Goal: Information Seeking & Learning: Learn about a topic

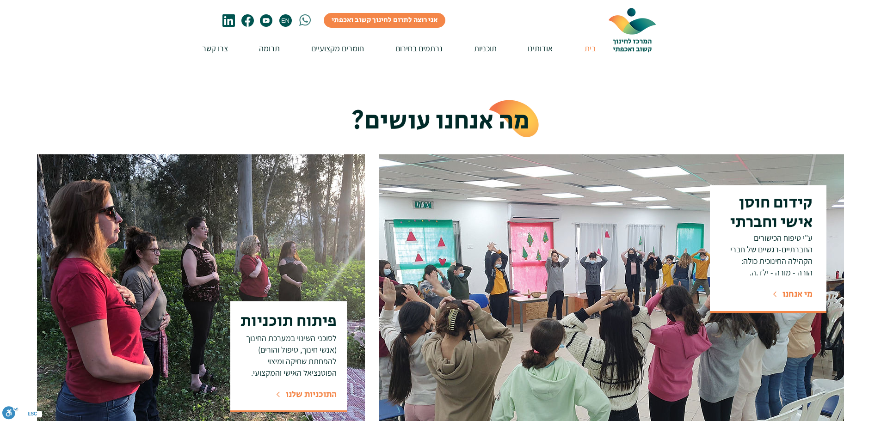
scroll to position [324, 0]
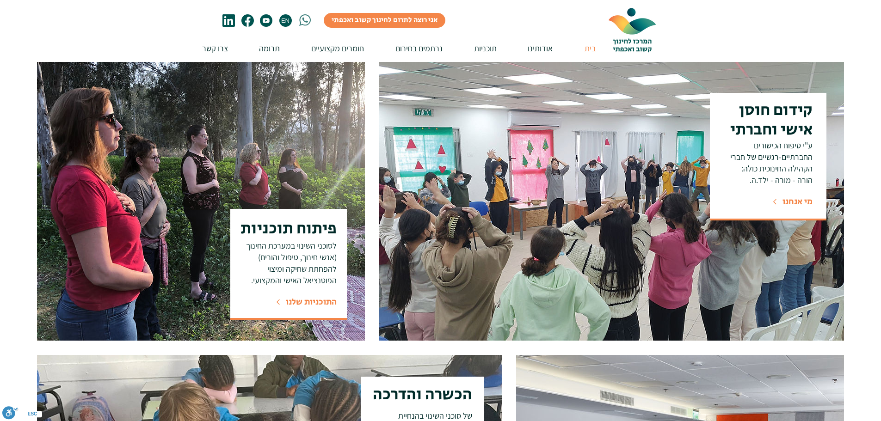
click at [313, 302] on span "התוכניות שלנו" at bounding box center [311, 302] width 51 height 12
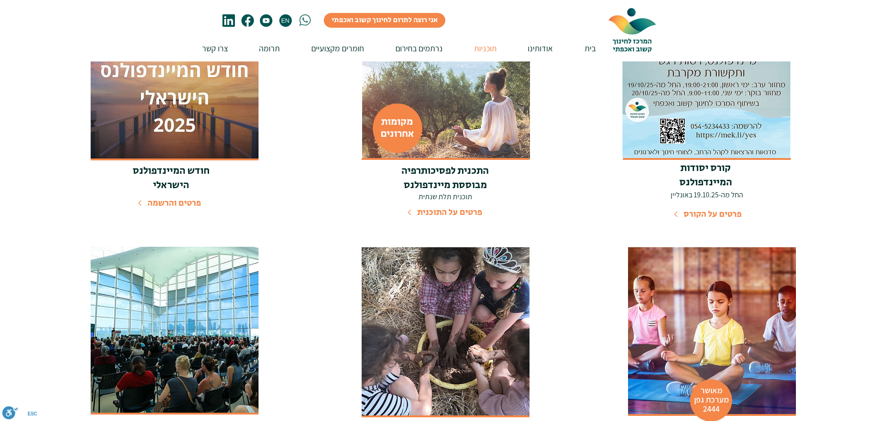
scroll to position [324, 0]
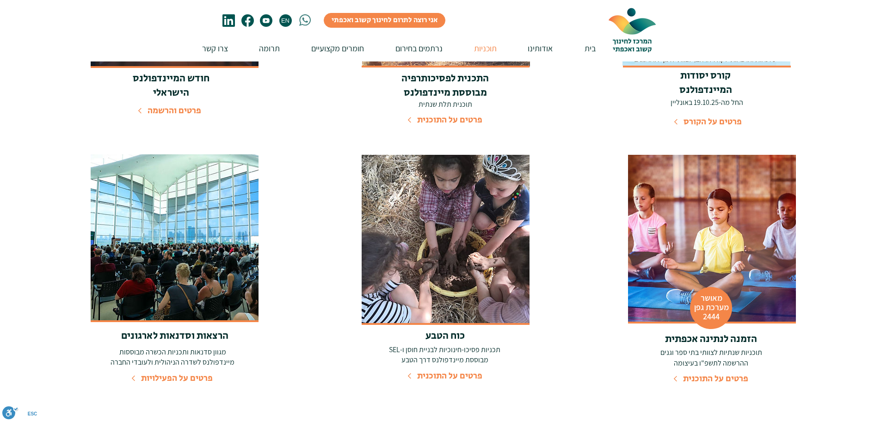
click at [185, 377] on span "פרטים על הפעילויות" at bounding box center [177, 378] width 72 height 12
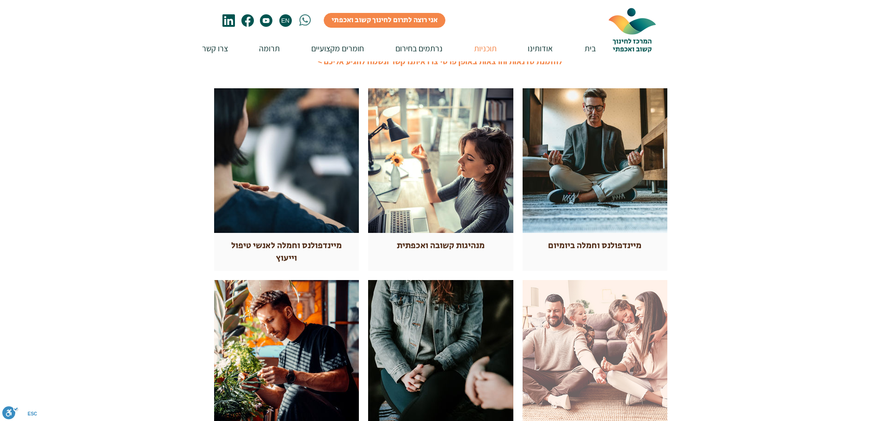
scroll to position [278, 0]
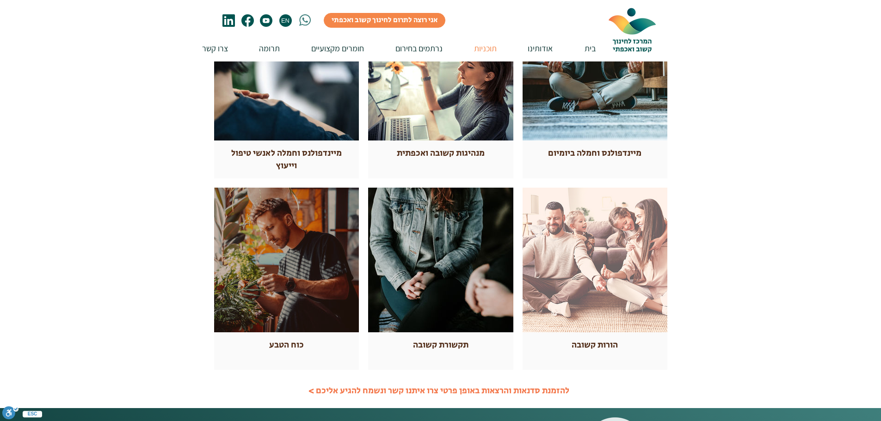
click at [263, 296] on div at bounding box center [286, 260] width 145 height 145
click at [277, 345] on span "כוח הטבע" at bounding box center [286, 345] width 35 height 12
click at [290, 257] on div at bounding box center [286, 260] width 145 height 145
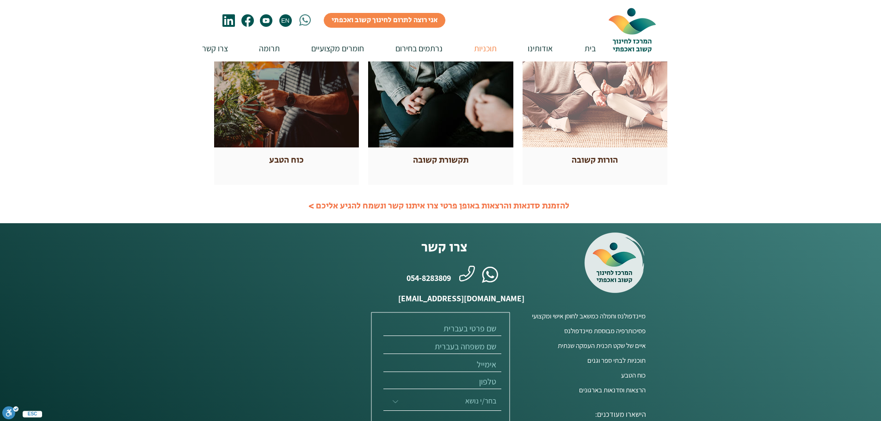
scroll to position [231, 0]
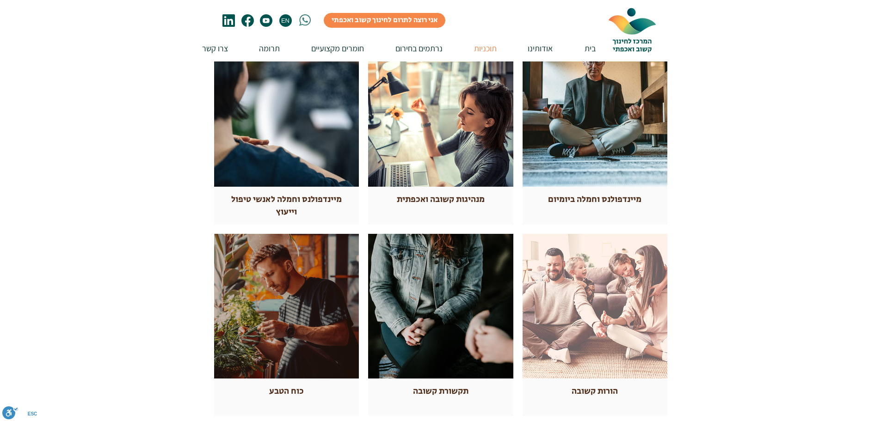
click at [292, 263] on div at bounding box center [286, 306] width 145 height 145
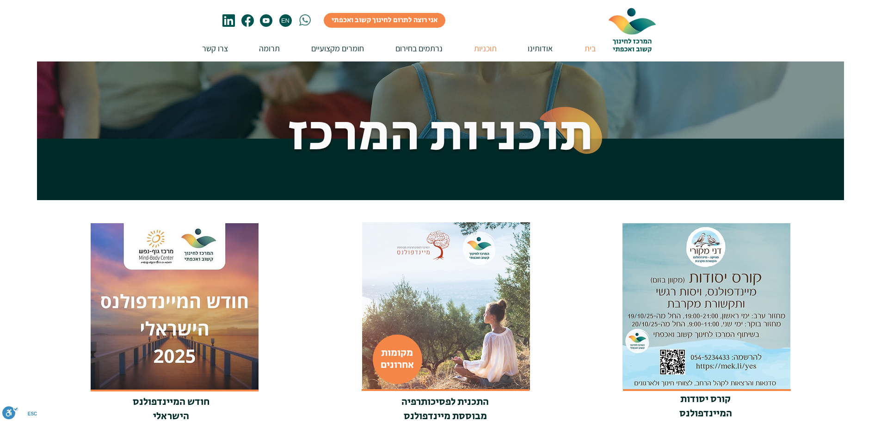
click at [589, 47] on p "בית" at bounding box center [590, 48] width 20 height 26
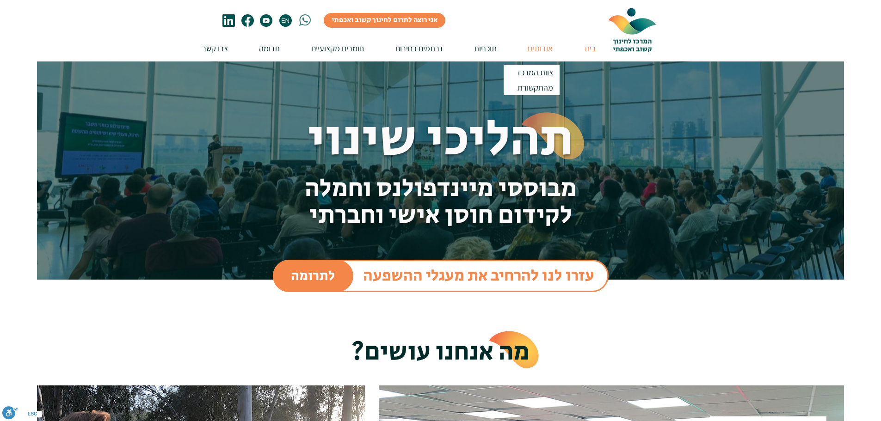
click at [537, 51] on p "אודותינו" at bounding box center [540, 48] width 34 height 26
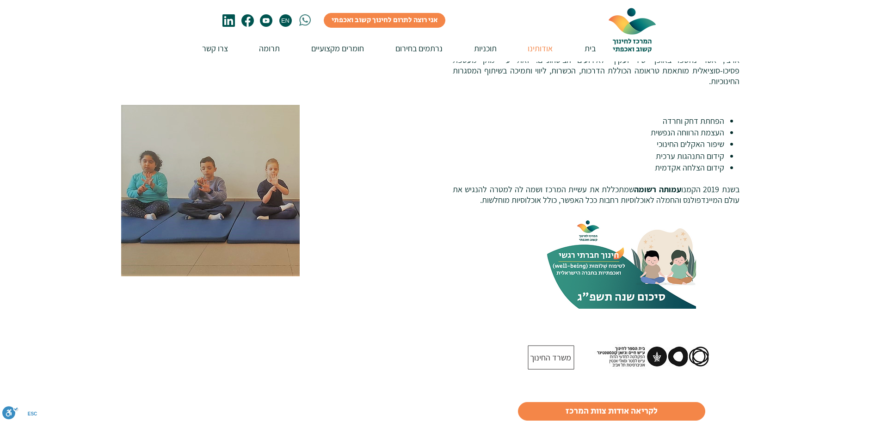
scroll to position [555, 0]
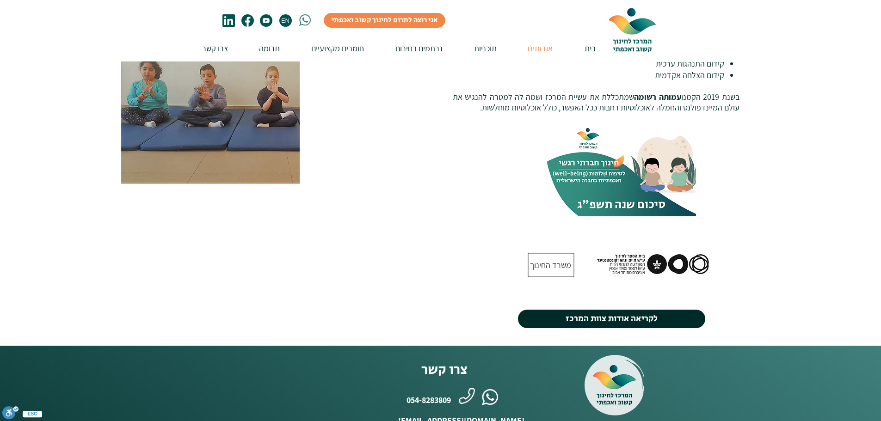
click at [629, 313] on span "לקריאה אודות צוות המרכז" at bounding box center [612, 319] width 92 height 12
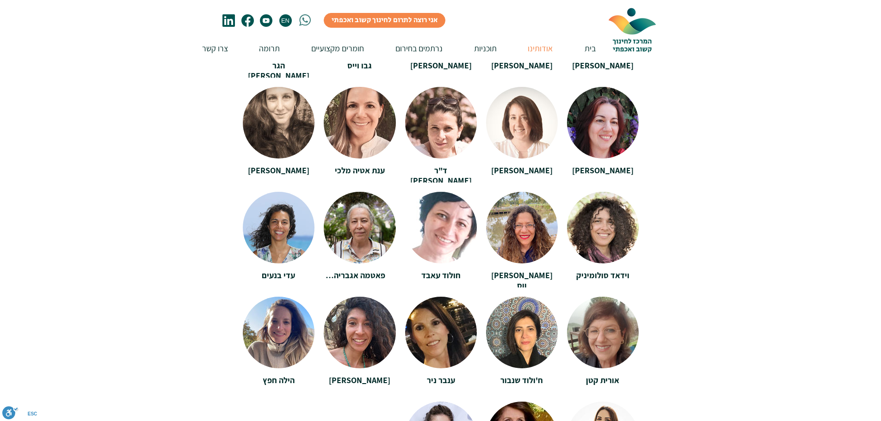
scroll to position [1896, 0]
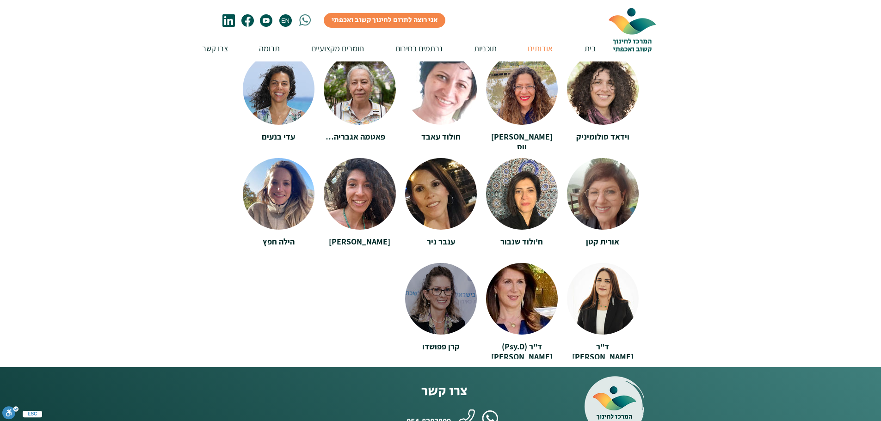
click at [435, 285] on div at bounding box center [441, 295] width 72 height 65
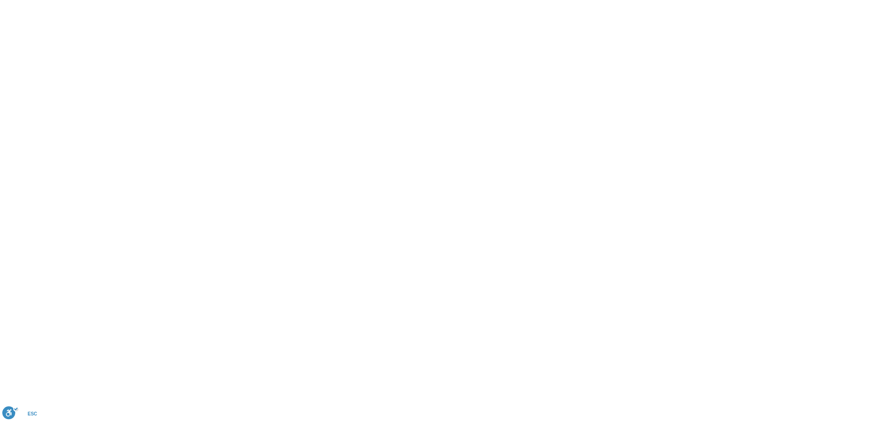
scroll to position [0, 0]
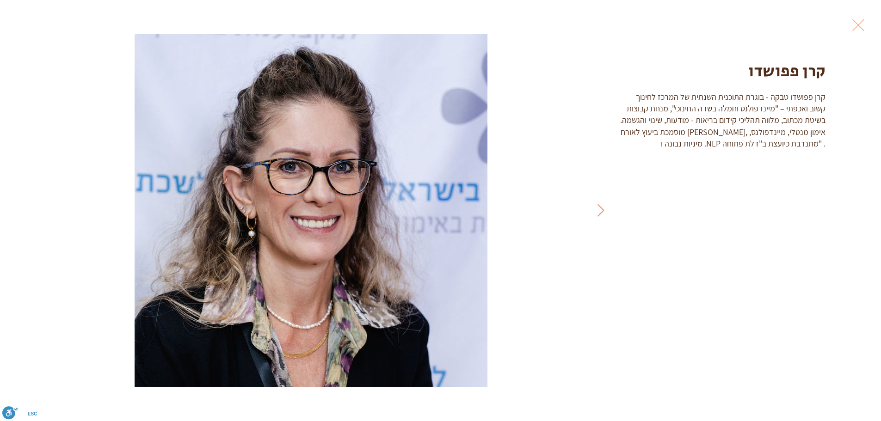
click at [852, 23] on button "Exit expand mode" at bounding box center [859, 24] width 18 height 20
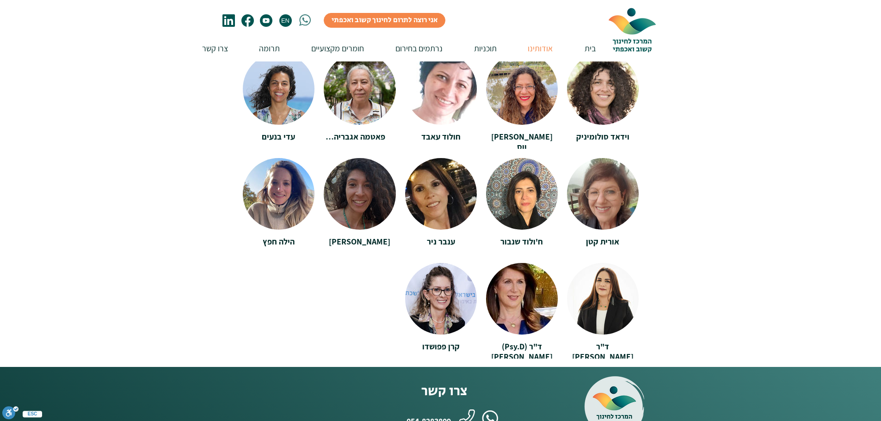
click at [372, 185] on div at bounding box center [360, 190] width 72 height 65
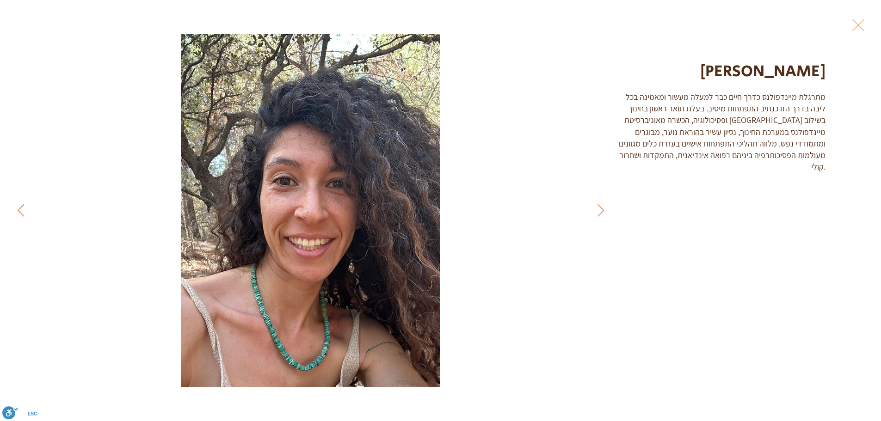
click at [865, 25] on button "Exit expand mode" at bounding box center [859, 24] width 18 height 20
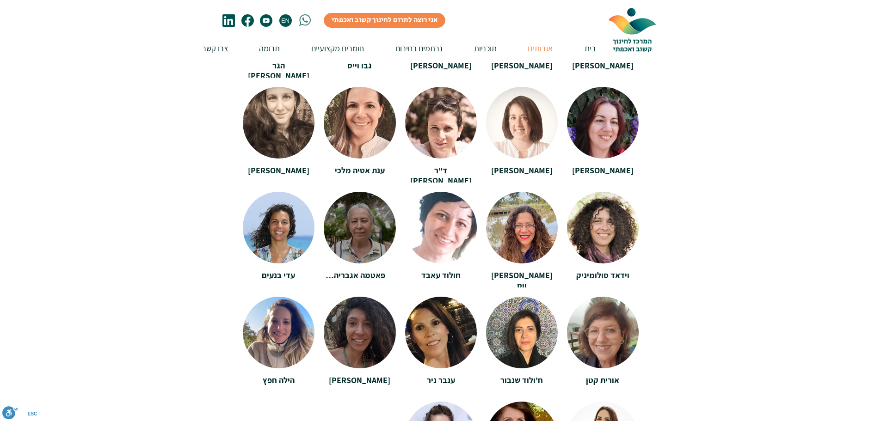
scroll to position [1665, 0]
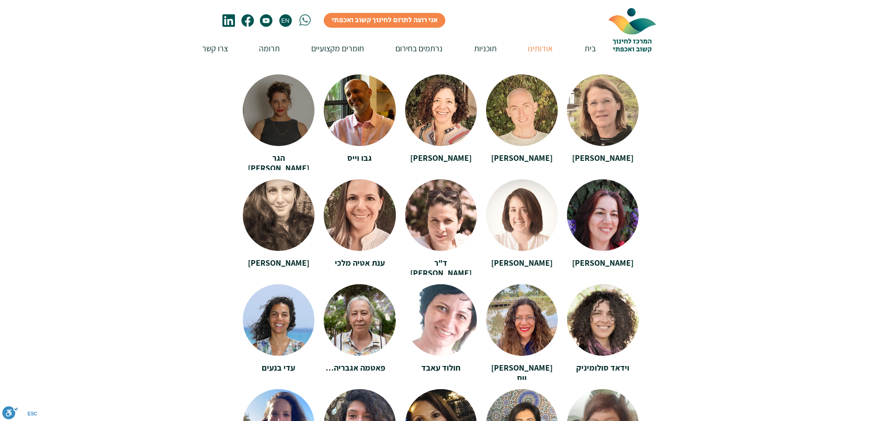
click at [278, 112] on div at bounding box center [279, 106] width 72 height 65
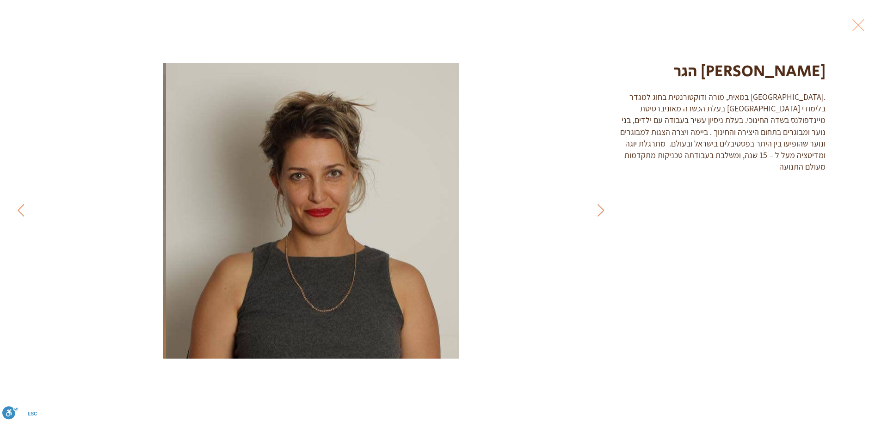
click at [855, 25] on button "Exit expand mode" at bounding box center [859, 24] width 18 height 20
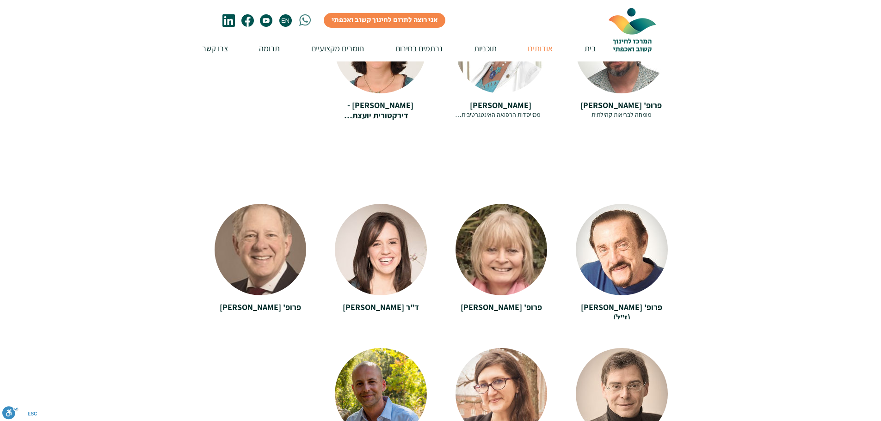
scroll to position [639, 0]
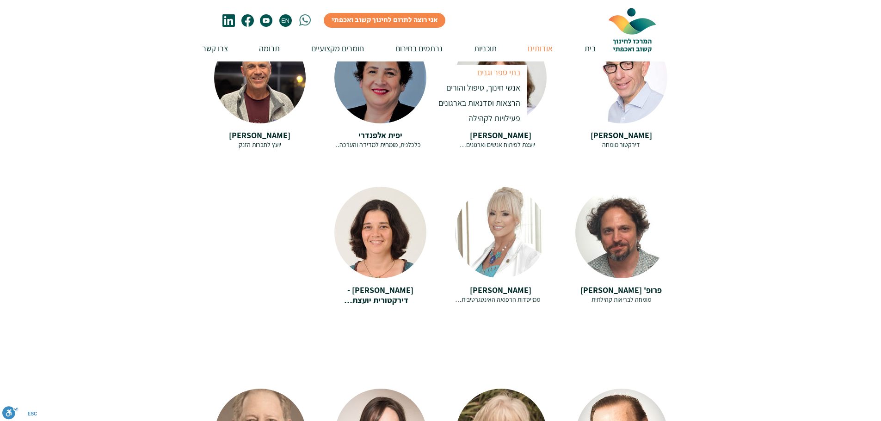
click at [492, 70] on p "בתי ספר וגנים" at bounding box center [498, 72] width 51 height 15
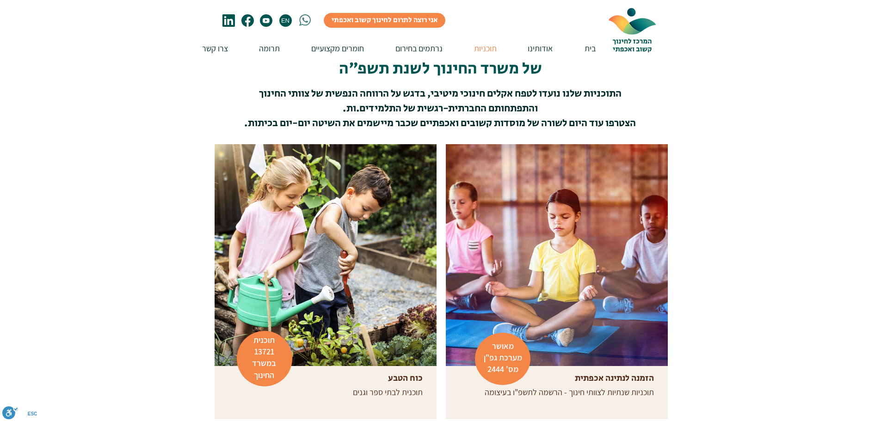
scroll to position [185, 0]
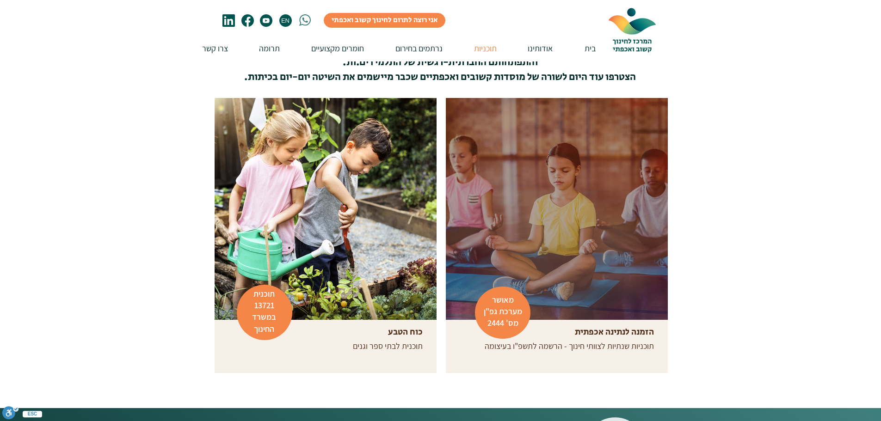
click at [638, 334] on span "הזמנה לנתינה אכפתית" at bounding box center [614, 332] width 79 height 12
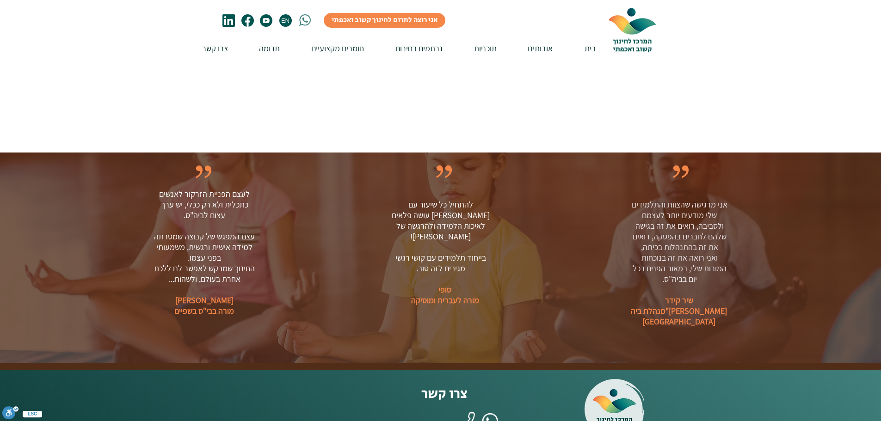
scroll to position [2035, 0]
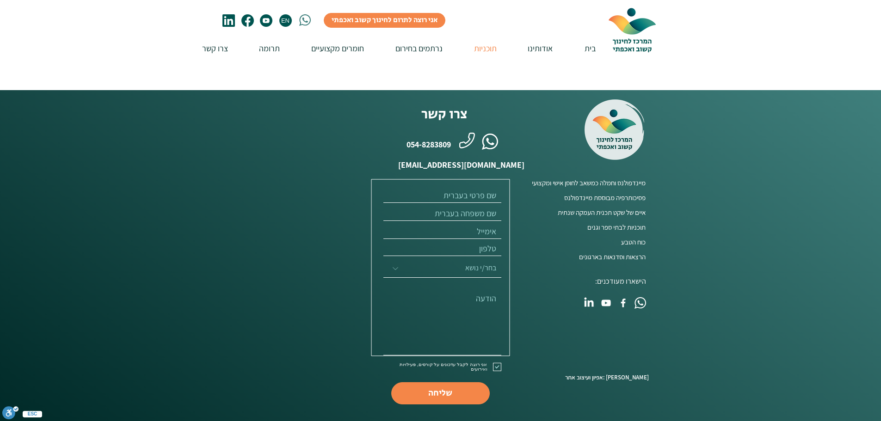
scroll to position [185, 0]
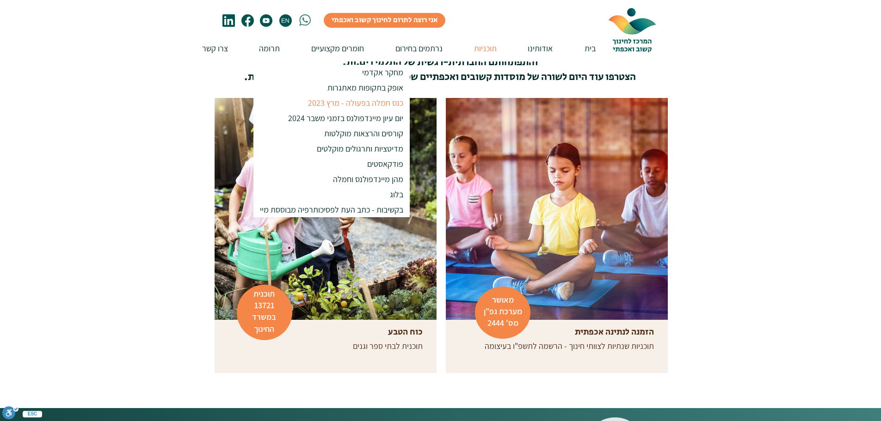
click at [343, 101] on p "כנס חמלה בפעולה - מרץ 2023" at bounding box center [356, 102] width 104 height 15
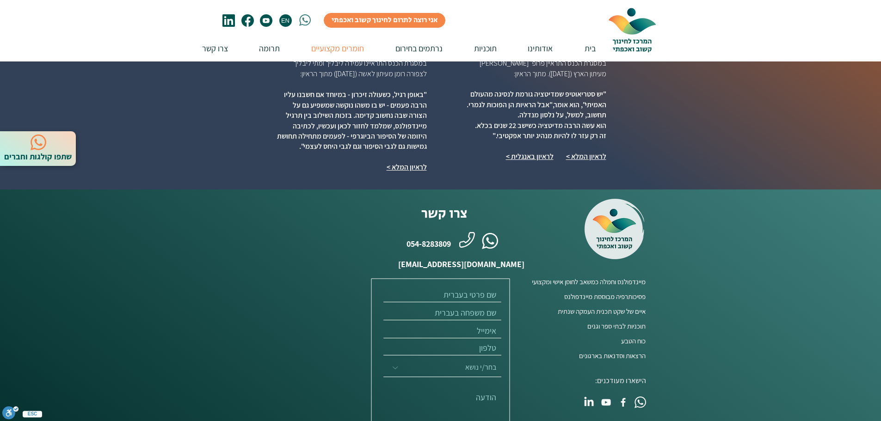
scroll to position [1129, 0]
